Goal: Information Seeking & Learning: Learn about a topic

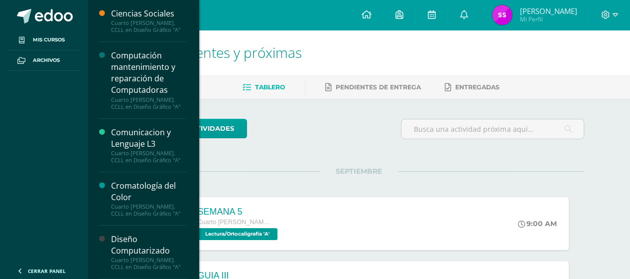
click at [145, 17] on div "Ciencias Sociales" at bounding box center [149, 13] width 76 height 11
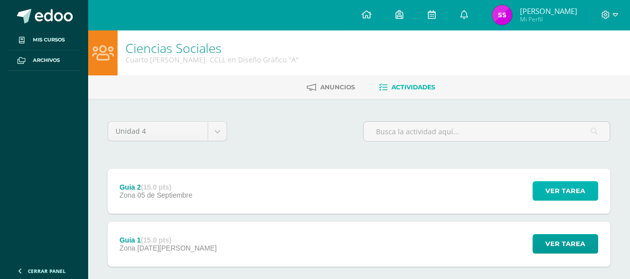
click at [566, 195] on span "Ver tarea" at bounding box center [566, 190] width 40 height 18
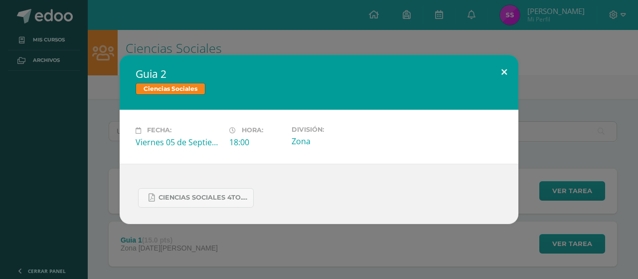
click at [506, 74] on button at bounding box center [504, 72] width 28 height 34
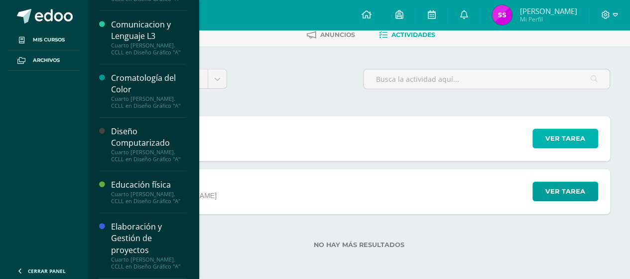
scroll to position [110, 0]
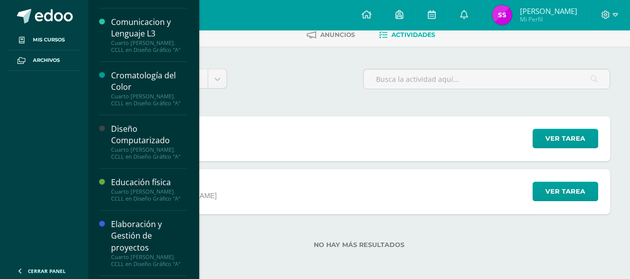
click at [140, 183] on div "Educación física" at bounding box center [149, 181] width 76 height 11
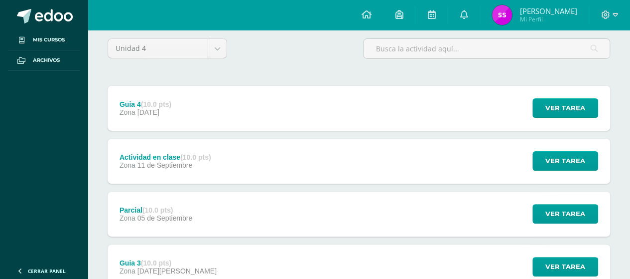
scroll to position [91, 0]
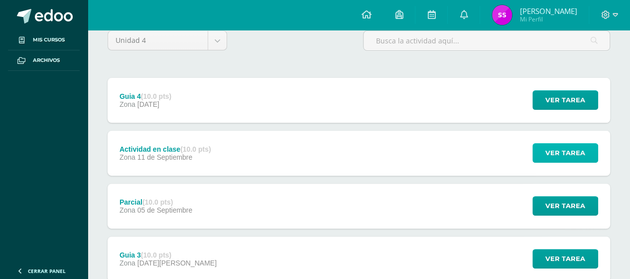
click at [536, 149] on button "Ver tarea" at bounding box center [566, 152] width 66 height 19
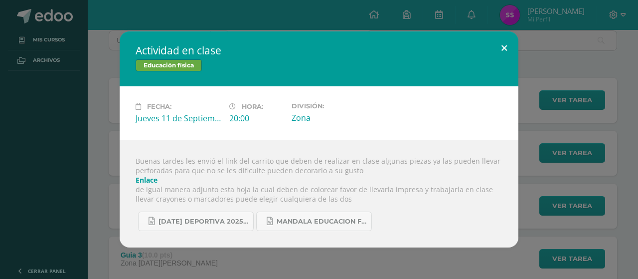
click at [509, 38] on button at bounding box center [504, 48] width 28 height 34
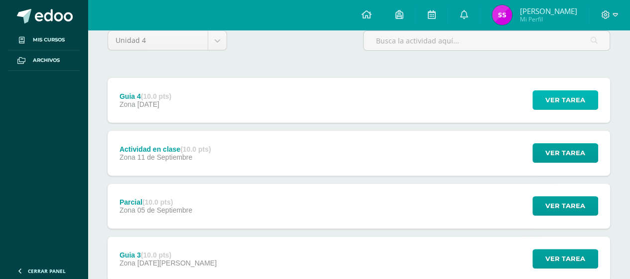
click at [542, 104] on button "Ver tarea" at bounding box center [566, 99] width 66 height 19
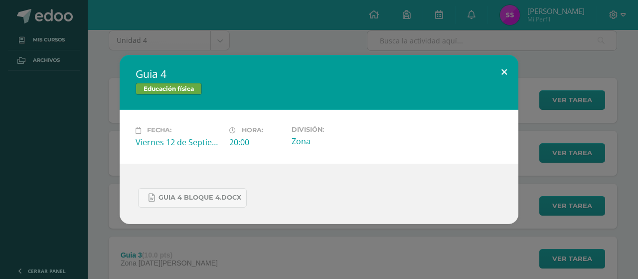
click at [503, 69] on button at bounding box center [504, 72] width 28 height 34
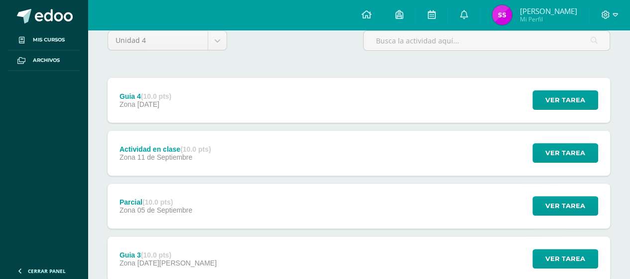
click at [551, 109] on div "Ver tarea" at bounding box center [564, 100] width 93 height 45
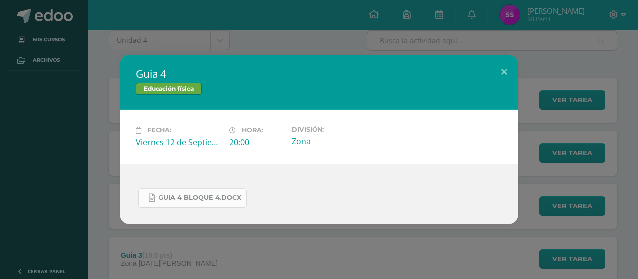
click at [201, 192] on link "guia 4 bloque 4.docx" at bounding box center [192, 197] width 109 height 19
click at [513, 71] on button at bounding box center [504, 72] width 28 height 34
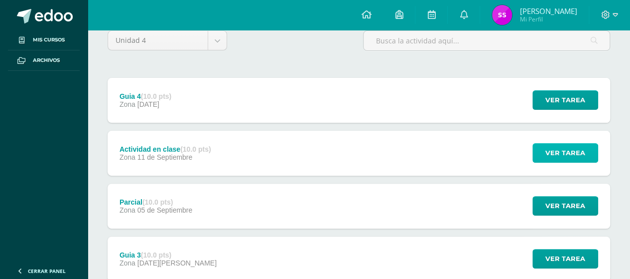
click at [566, 150] on span "Ver tarea" at bounding box center [566, 153] width 40 height 18
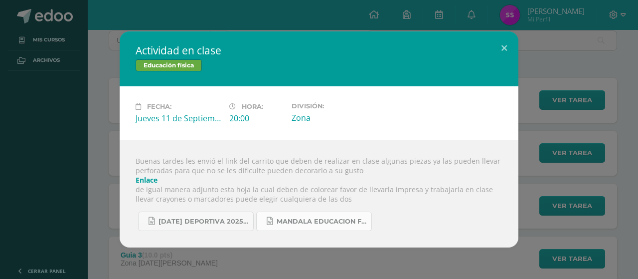
click at [262, 219] on link "Mandala educacion fisica 2.docx" at bounding box center [314, 220] width 116 height 19
click at [509, 46] on button at bounding box center [504, 48] width 28 height 34
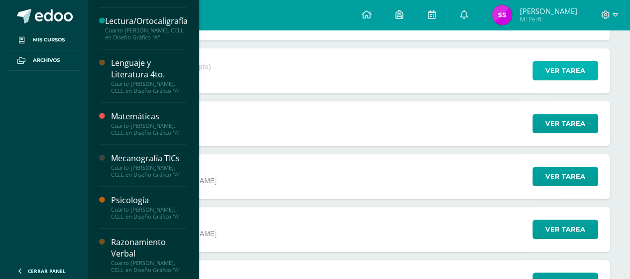
scroll to position [173, 0]
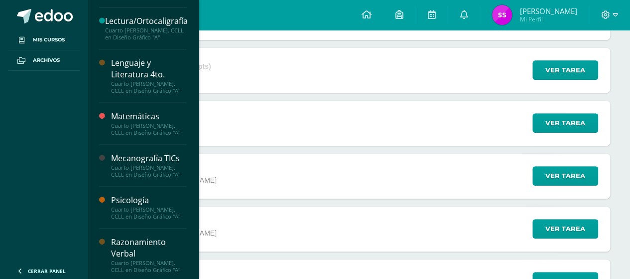
click at [135, 198] on div "Psicología" at bounding box center [149, 199] width 76 height 11
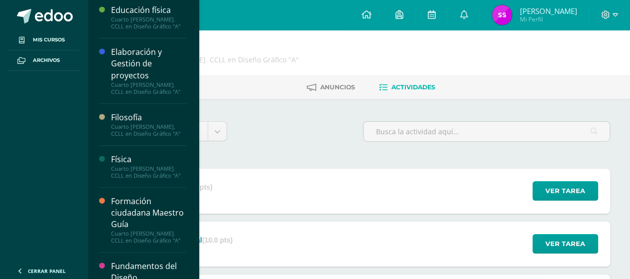
scroll to position [283, 0]
click at [137, 72] on div "Elaboración y Gestión de proyectos" at bounding box center [149, 63] width 76 height 34
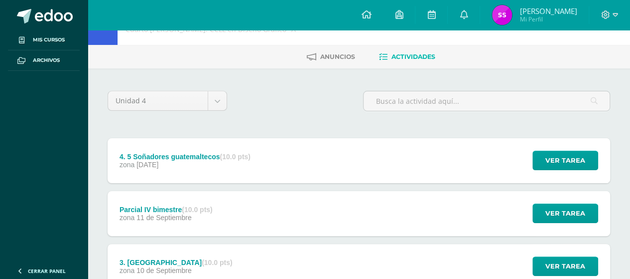
scroll to position [32, 0]
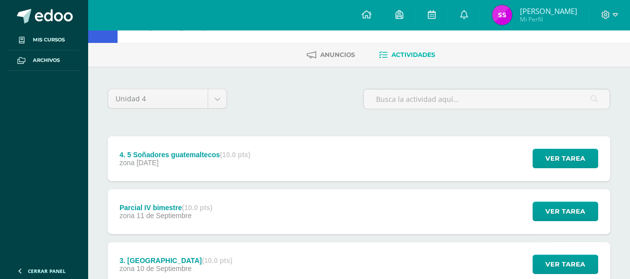
click at [204, 197] on div "Parcial IV bimestre (10.0 pts) zona [DATE]" at bounding box center [166, 211] width 117 height 45
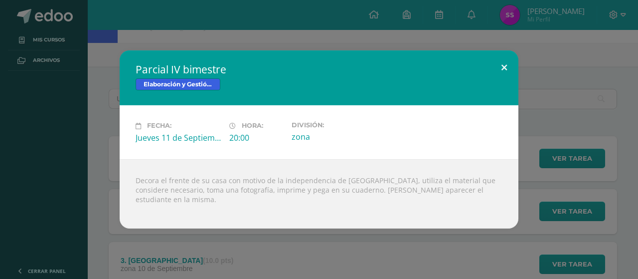
click at [501, 72] on button at bounding box center [504, 67] width 28 height 34
